Goal: Find specific page/section: Find specific page/section

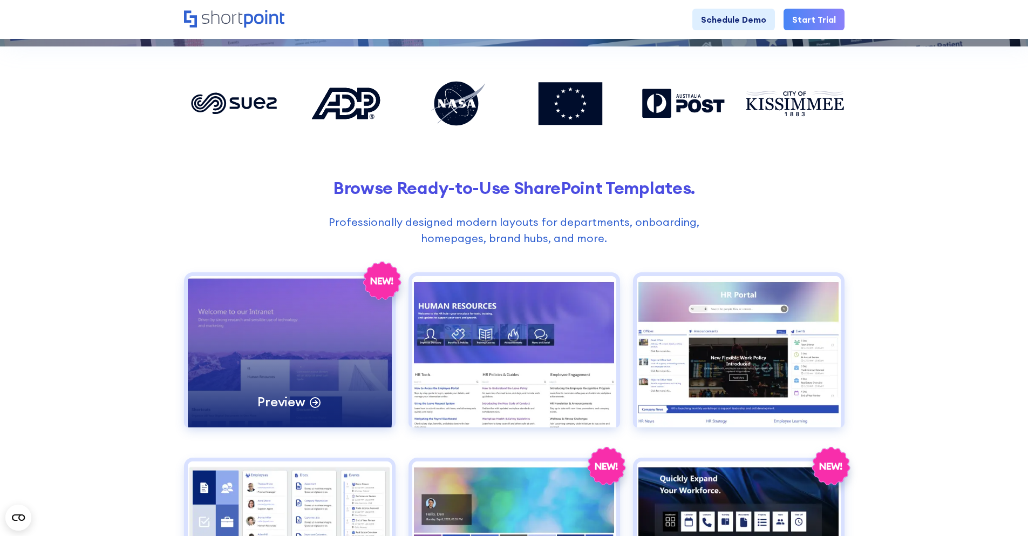
scroll to position [238, 0]
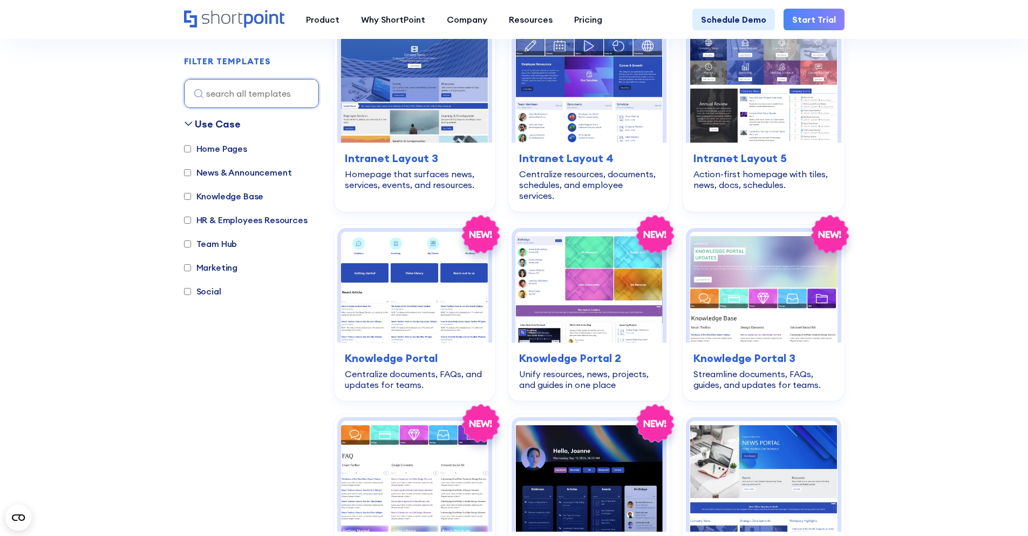
scroll to position [902, 0]
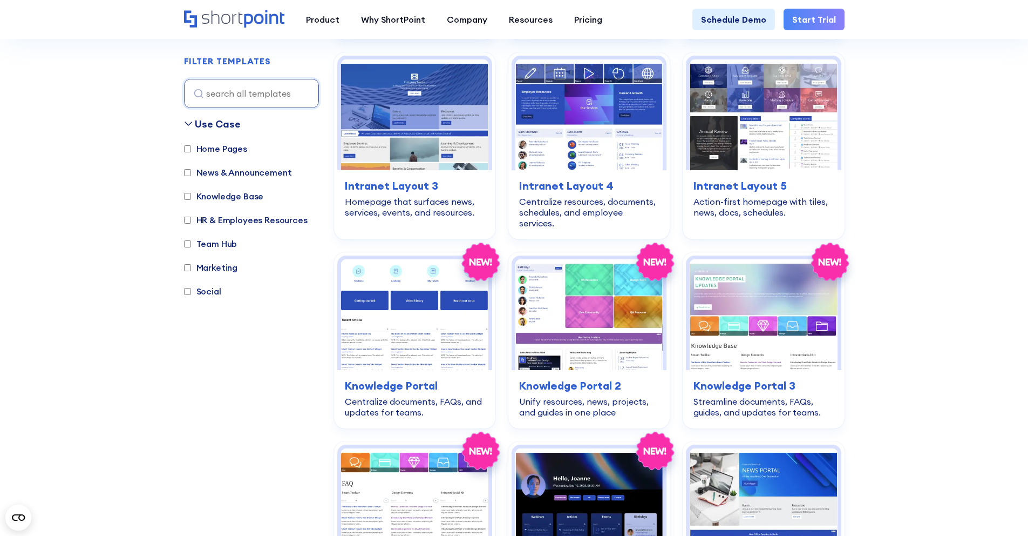
click at [219, 247] on label "Team Hub" at bounding box center [210, 243] width 53 height 13
click at [191, 247] on input "Team Hub" at bounding box center [187, 243] width 7 height 7
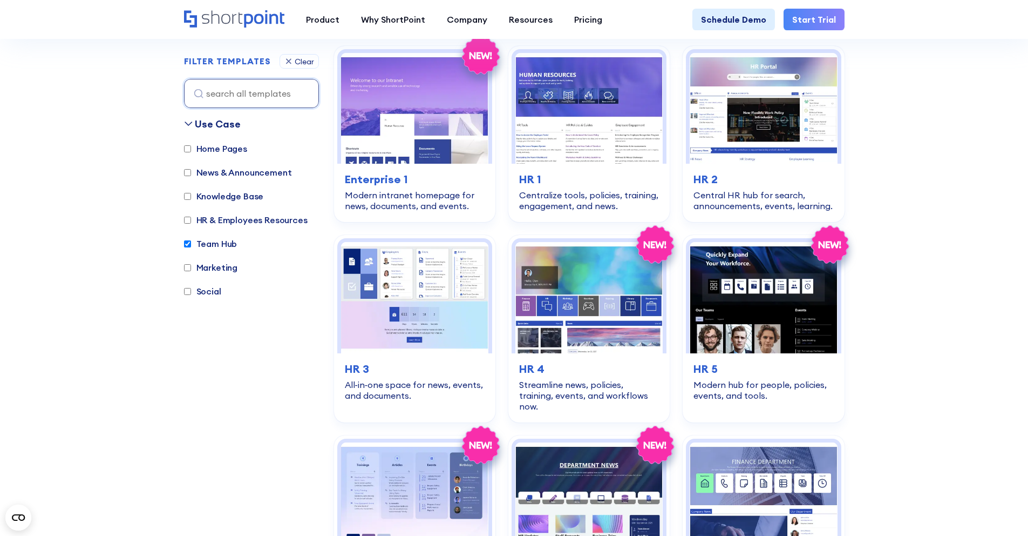
scroll to position [322, 0]
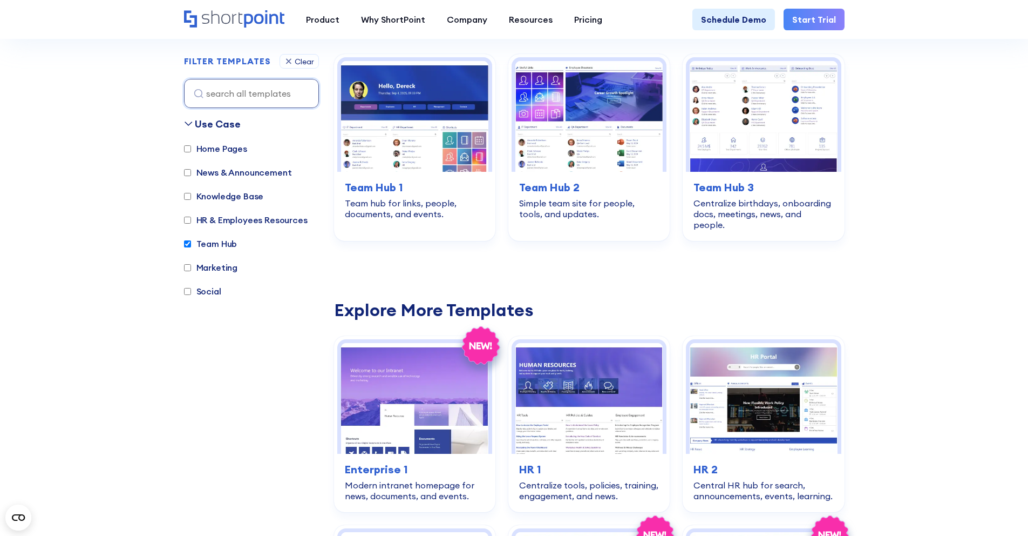
click at [219, 247] on label "Team Hub" at bounding box center [210, 243] width 53 height 13
click at [191, 247] on input "Team Hub" at bounding box center [187, 243] width 7 height 7
checkbox input "false"
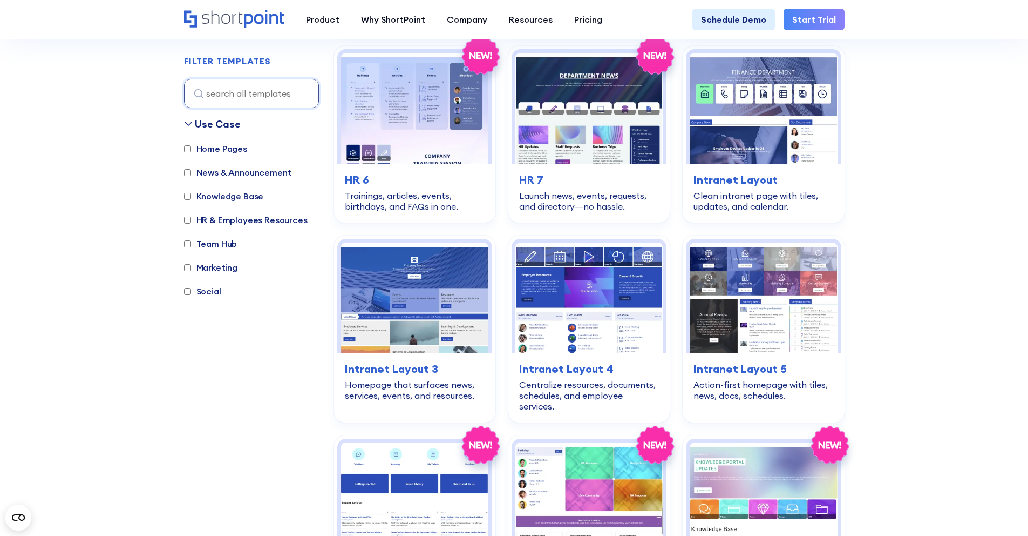
scroll to position [707, 0]
